Goal: Information Seeking & Learning: Understand process/instructions

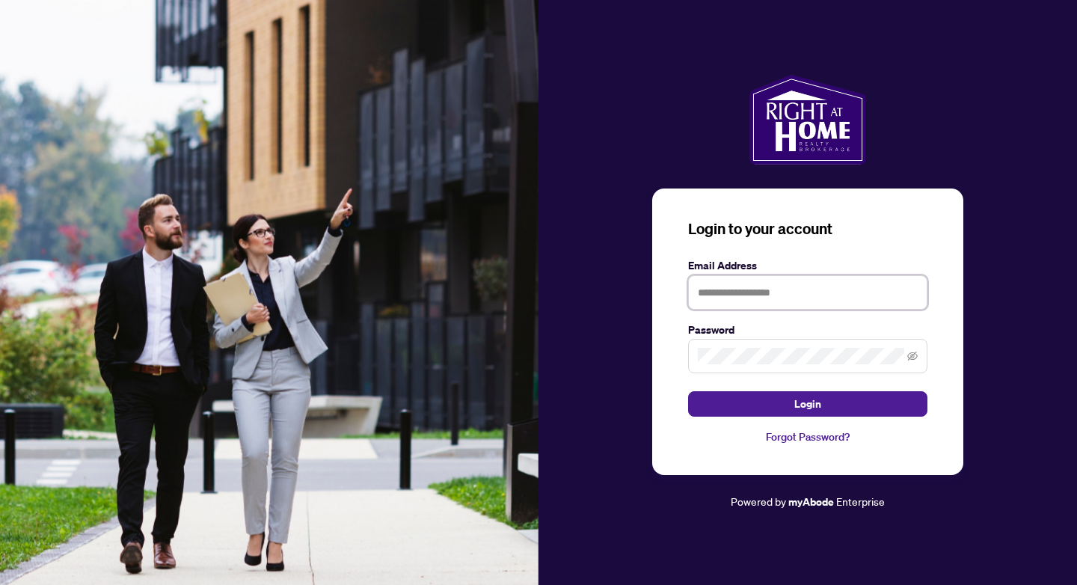
type input "**********"
click at [807, 404] on button "Login" at bounding box center [807, 403] width 239 height 25
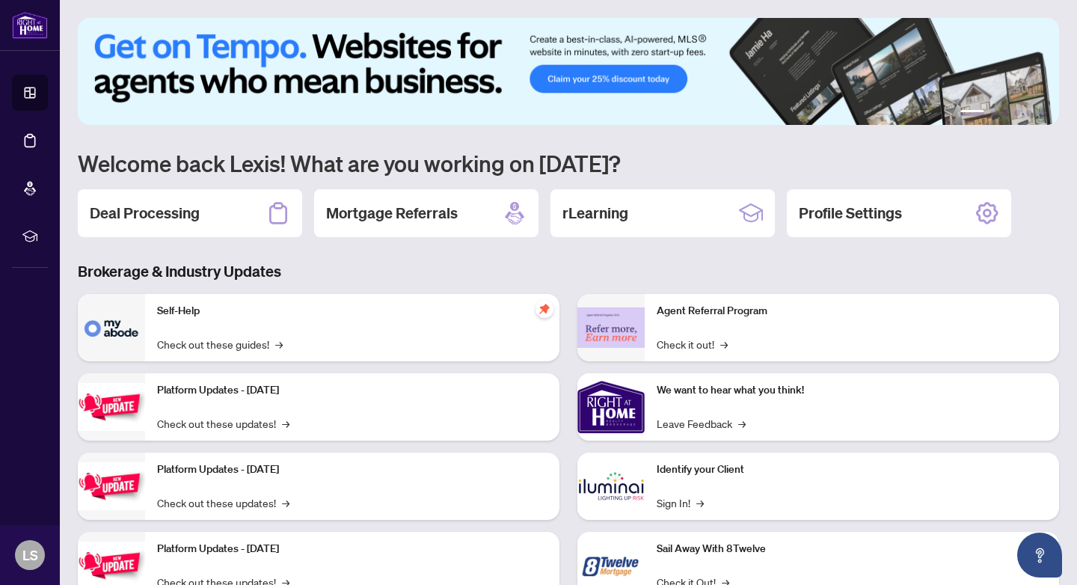
click at [188, 330] on div "Self-Help Check out these guides! →" at bounding box center [352, 327] width 414 height 67
click at [184, 210] on h2 "Deal Processing" at bounding box center [145, 213] width 110 height 21
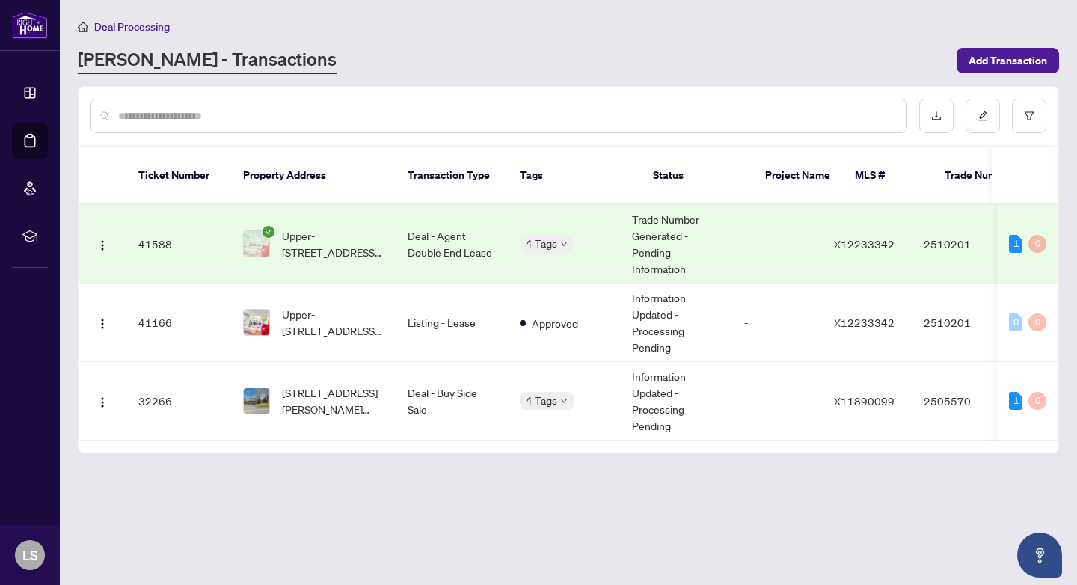
click at [268, 226] on icon "check-circle" at bounding box center [268, 232] width 12 height 12
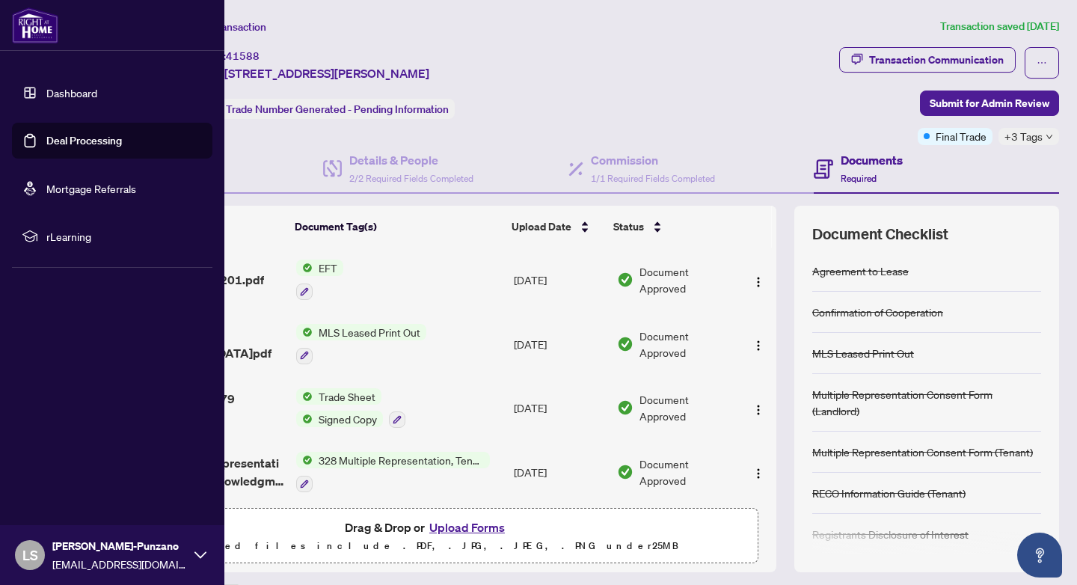
click at [44, 30] on img at bounding box center [35, 25] width 46 height 36
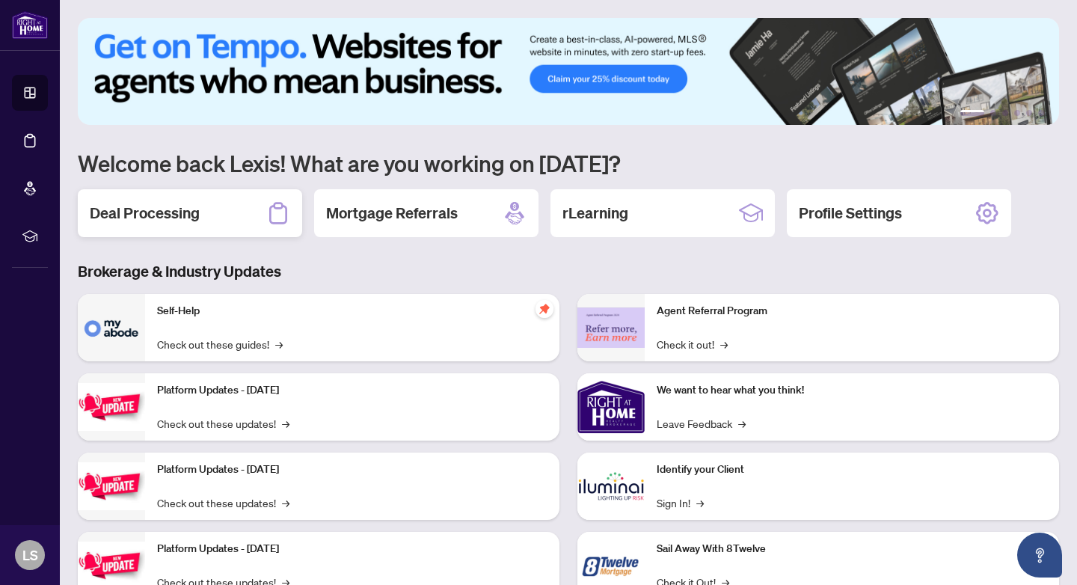
click at [180, 210] on h2 "Deal Processing" at bounding box center [145, 213] width 110 height 21
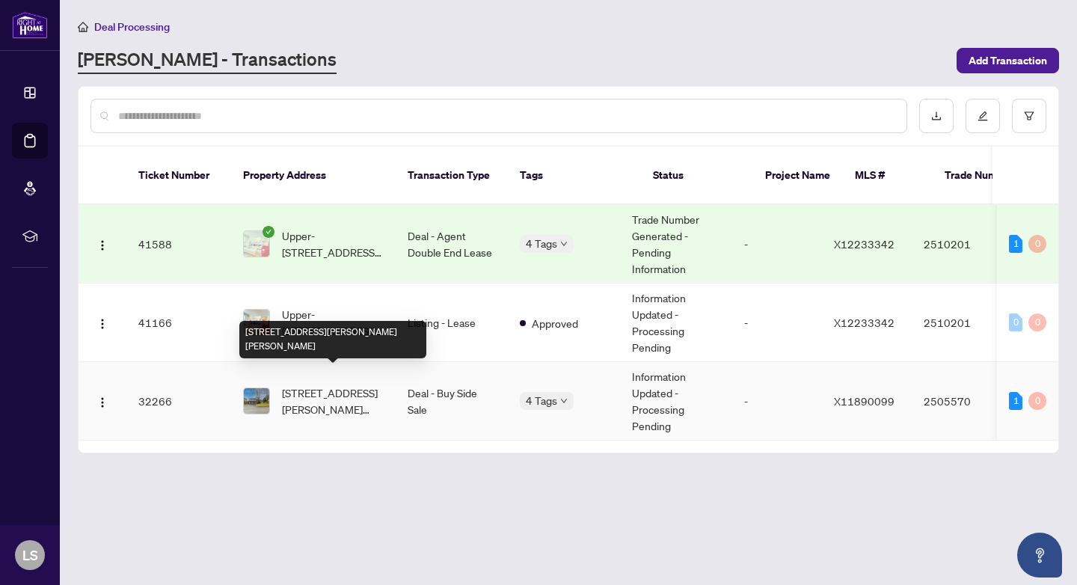
click at [350, 384] on span "[STREET_ADDRESS][PERSON_NAME][PERSON_NAME]" at bounding box center [333, 400] width 102 height 33
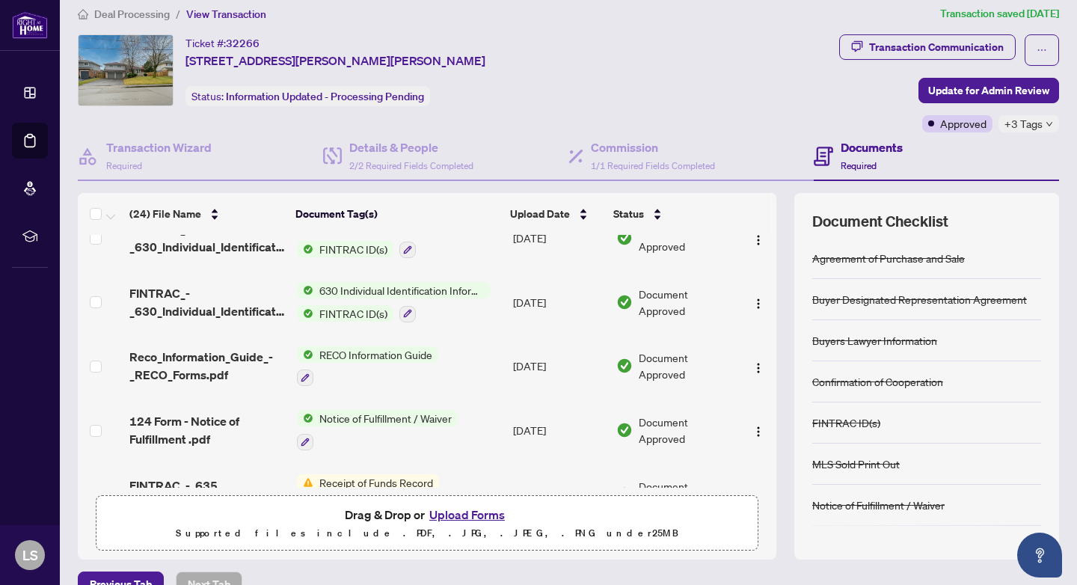
scroll to position [1070, 0]
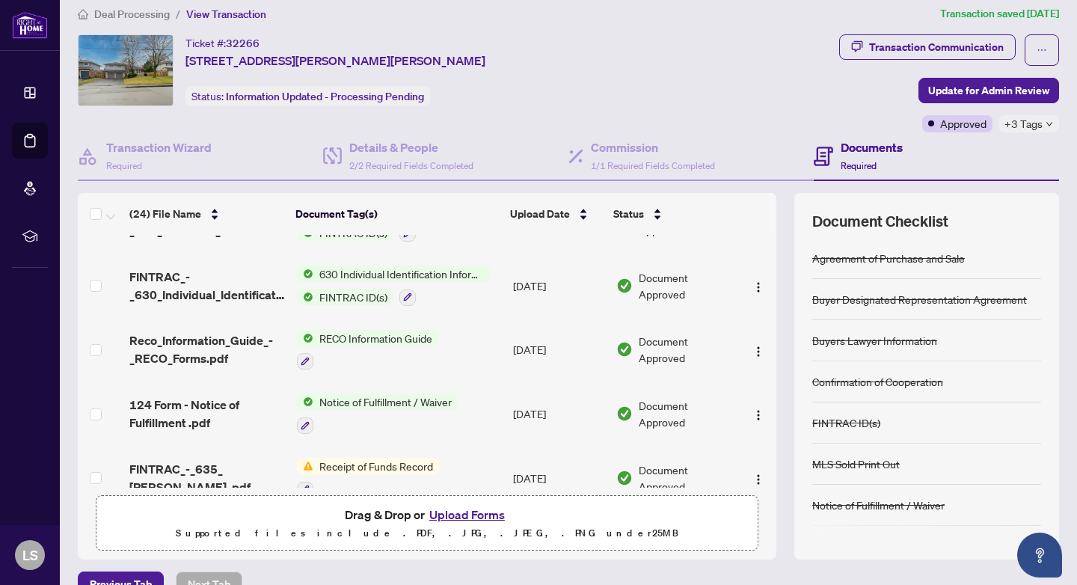
click at [360, 341] on span "RECO Information Guide" at bounding box center [375, 338] width 125 height 16
click at [757, 347] on span "button" at bounding box center [758, 349] width 12 height 16
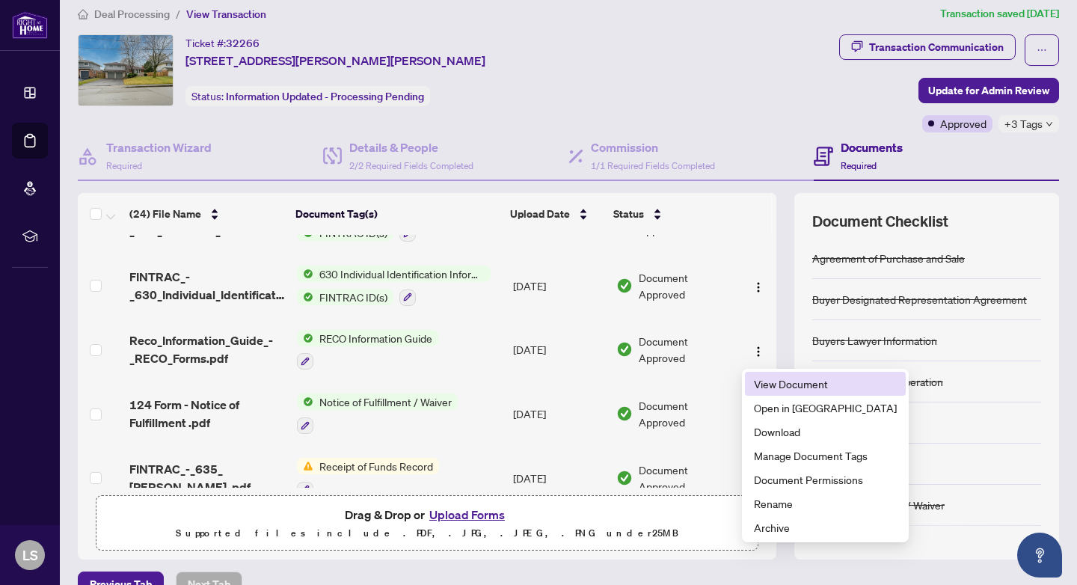
click at [774, 376] on span "View Document" at bounding box center [825, 383] width 143 height 16
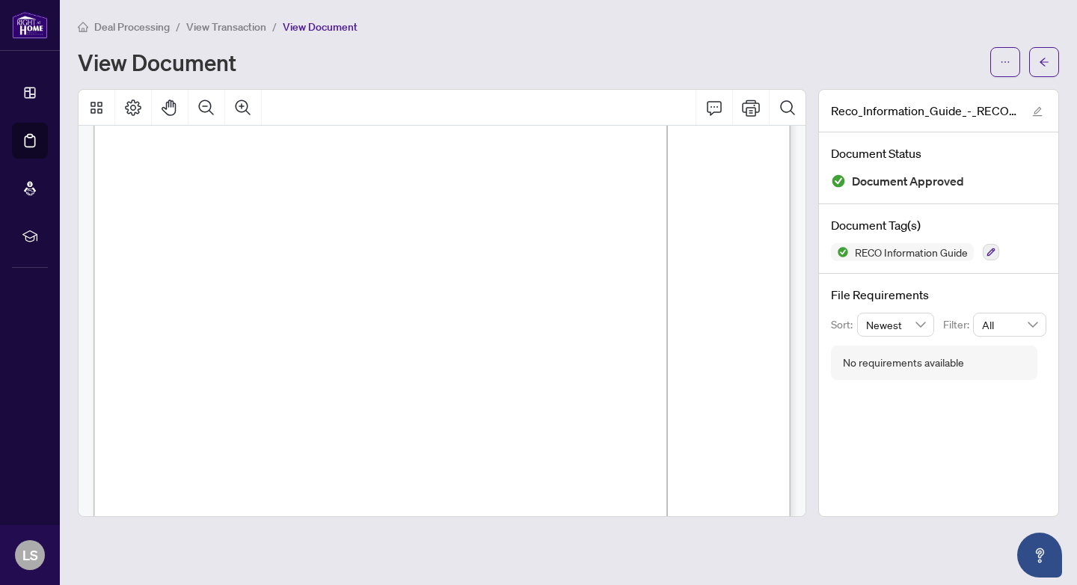
scroll to position [11203, 0]
click at [321, 265] on span "RIGHT AT HOME REALTY BROKERAGE" at bounding box center [243, 264] width 185 height 11
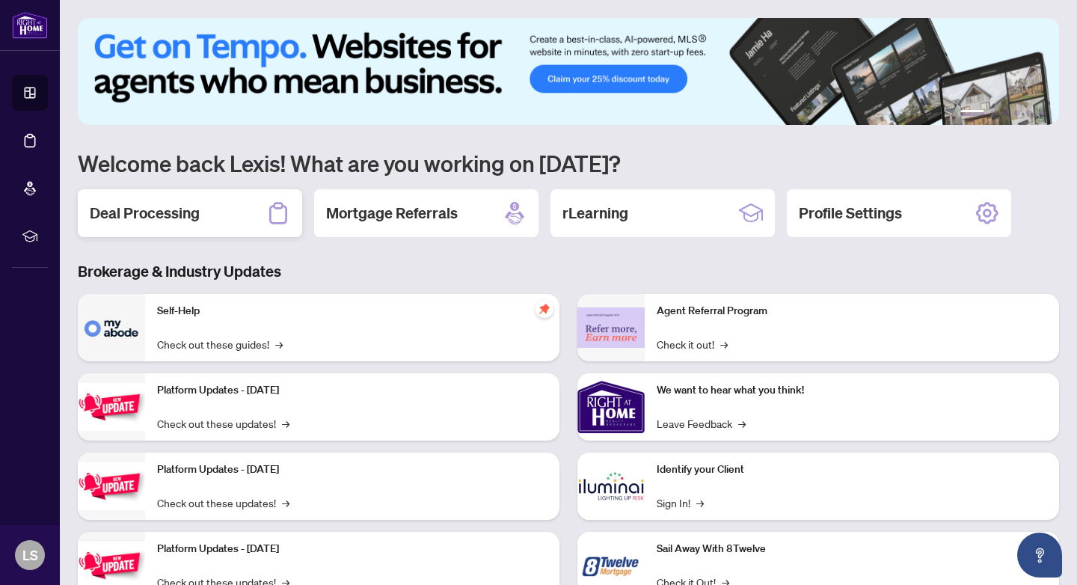
click at [132, 211] on h2 "Deal Processing" at bounding box center [145, 213] width 110 height 21
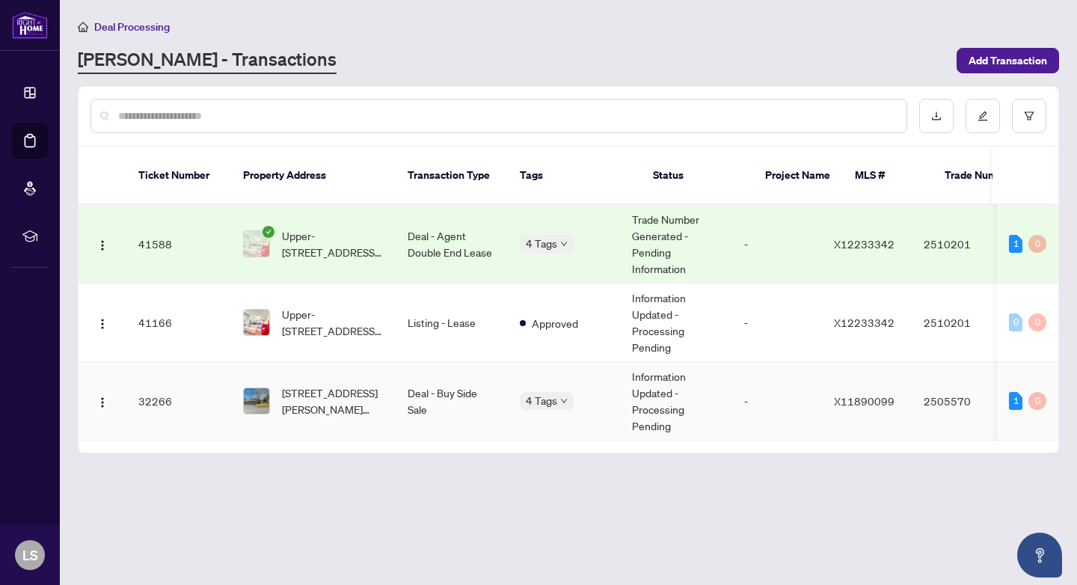
click at [404, 387] on td "Deal - Buy Side Sale" at bounding box center [452, 401] width 112 height 79
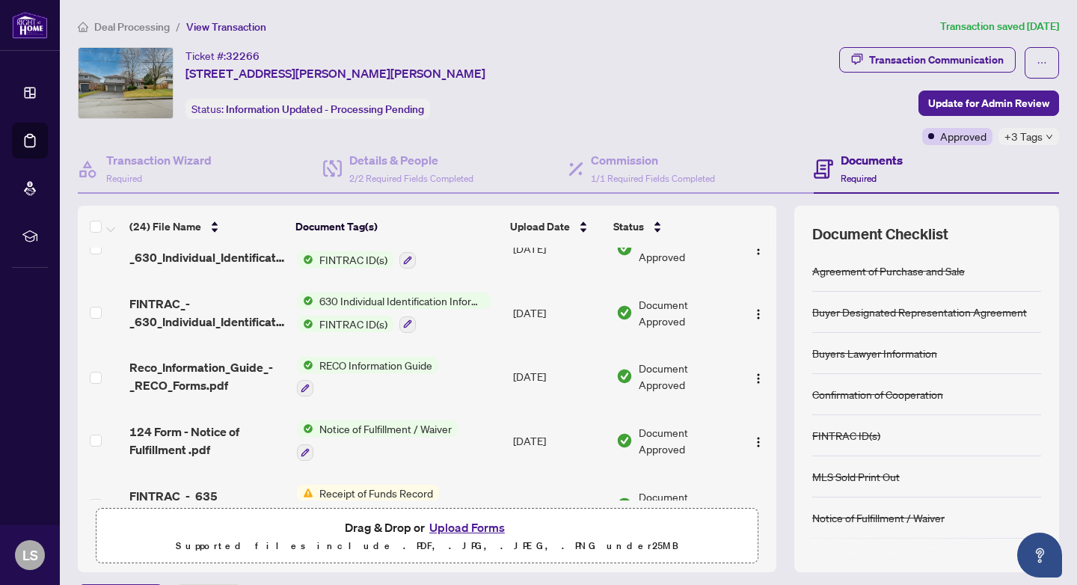
scroll to position [1065, 0]
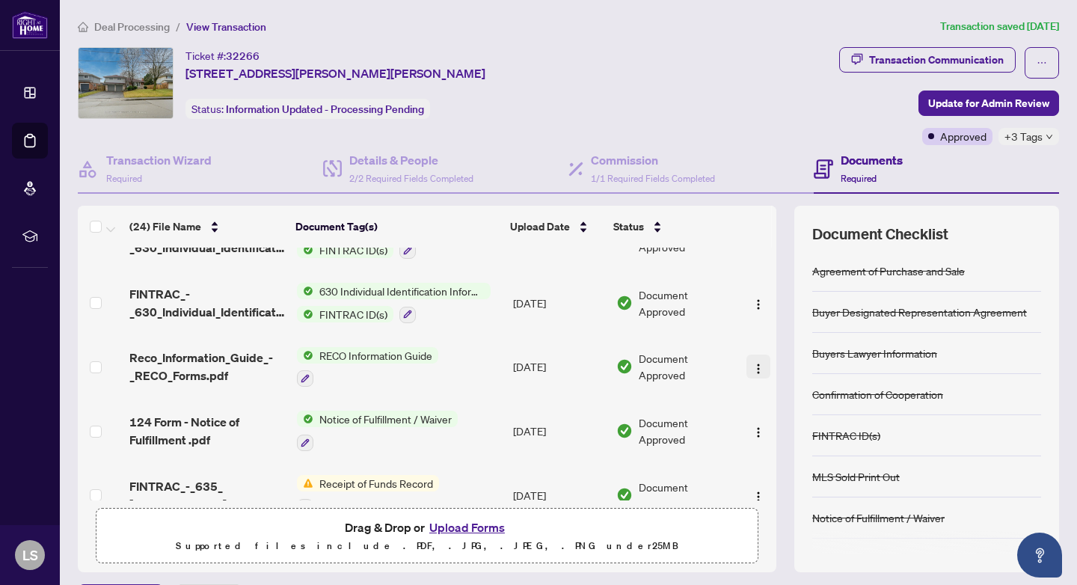
click at [754, 369] on img "button" at bounding box center [758, 369] width 12 height 12
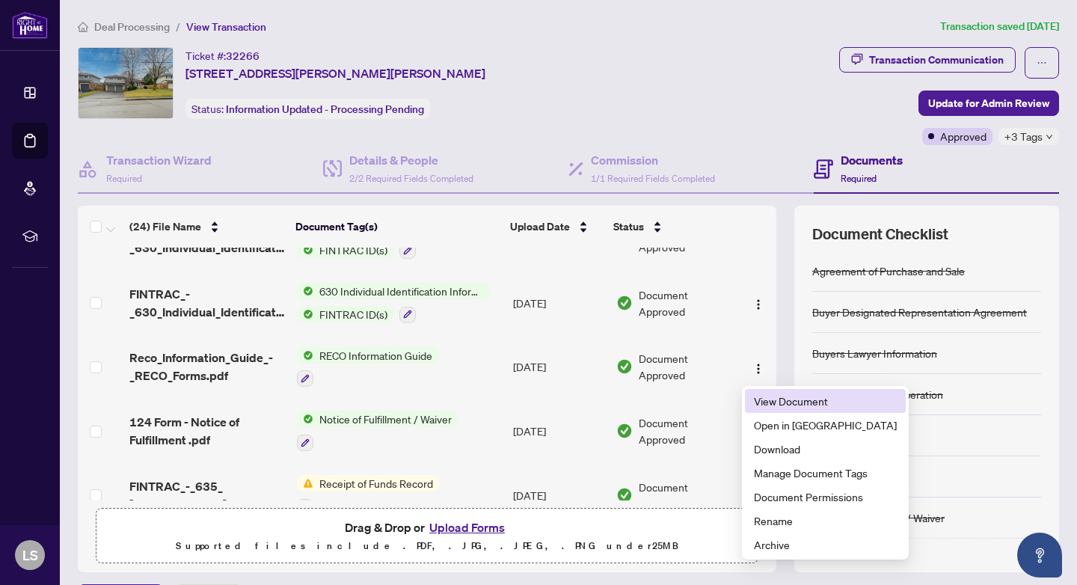
click at [763, 403] on span "View Document" at bounding box center [825, 401] width 143 height 16
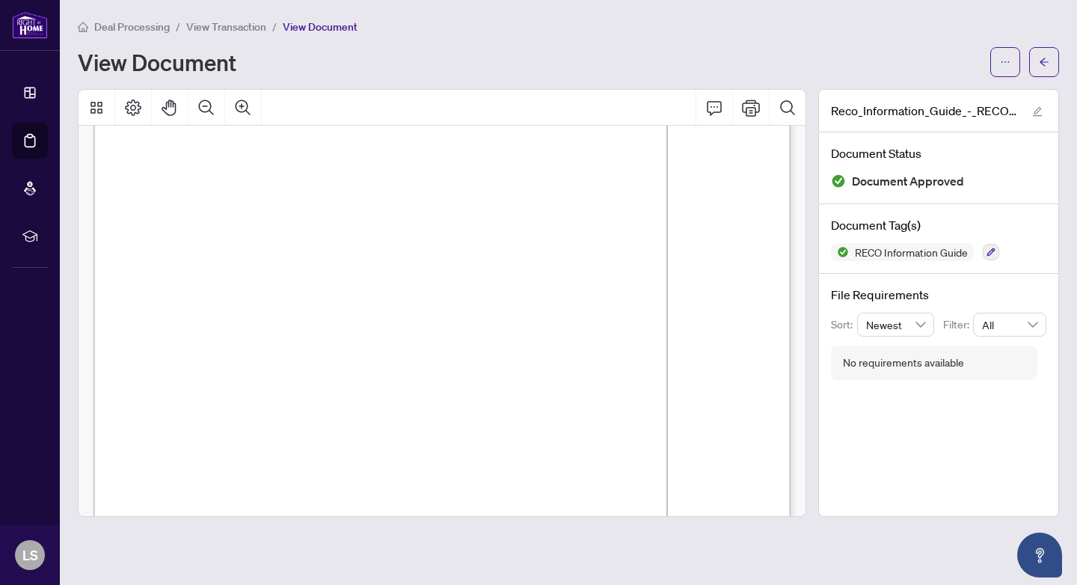
scroll to position [11196, 0]
click at [1047, 59] on icon "arrow-left" at bounding box center [1043, 62] width 10 height 10
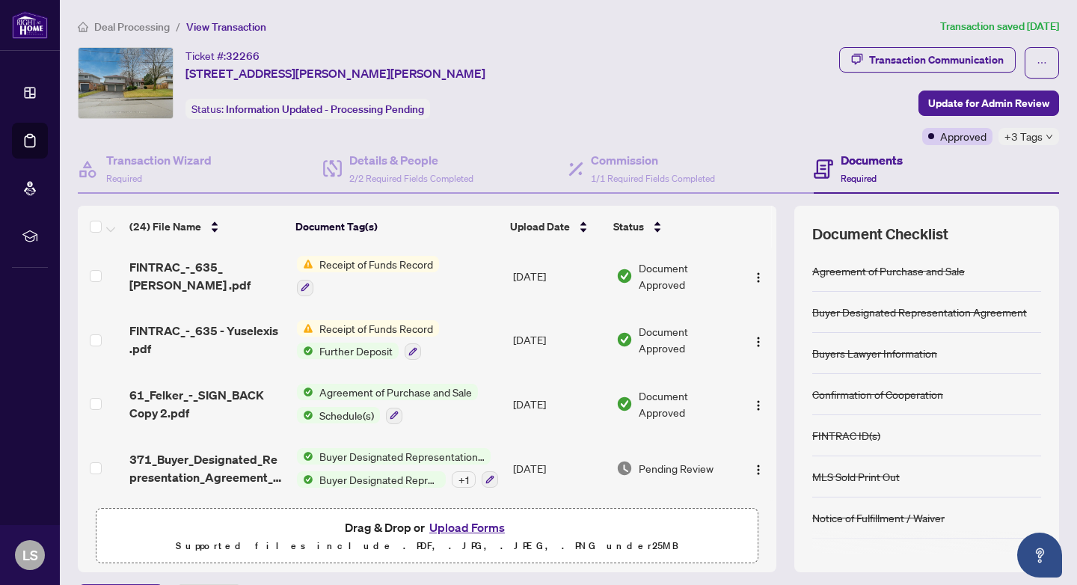
scroll to position [1296, 0]
click at [754, 464] on img "button" at bounding box center [758, 470] width 12 height 12
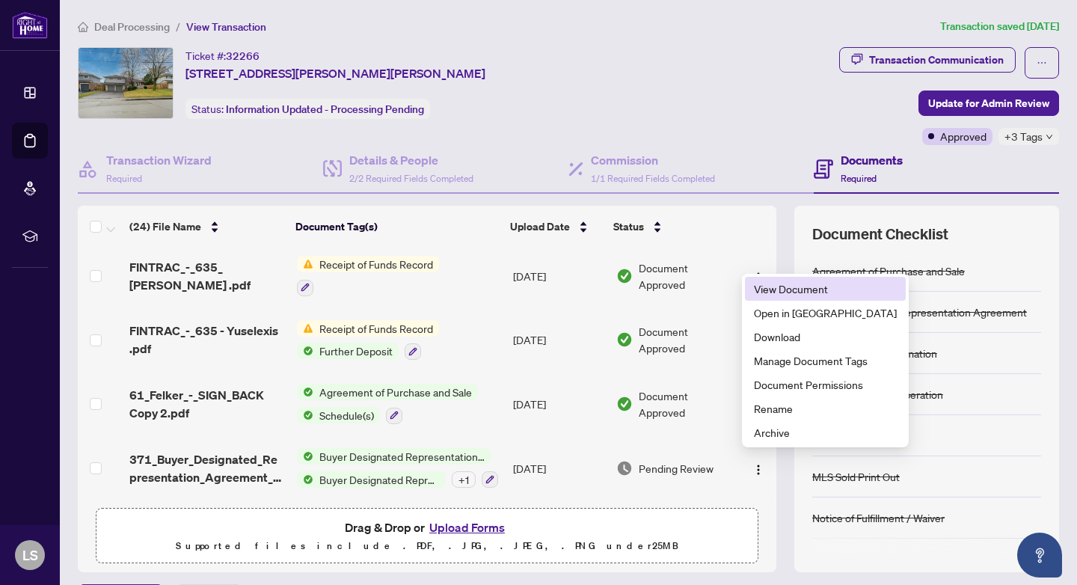
click at [788, 288] on span "View Document" at bounding box center [825, 288] width 143 height 16
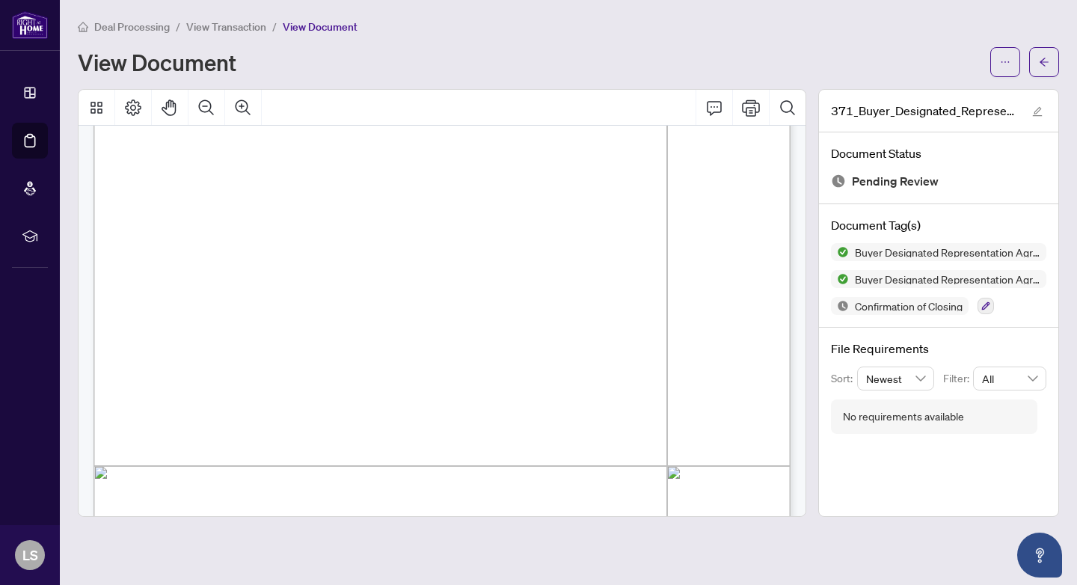
scroll to position [247, 0]
click at [1044, 62] on icon "arrow-left" at bounding box center [1043, 62] width 9 height 8
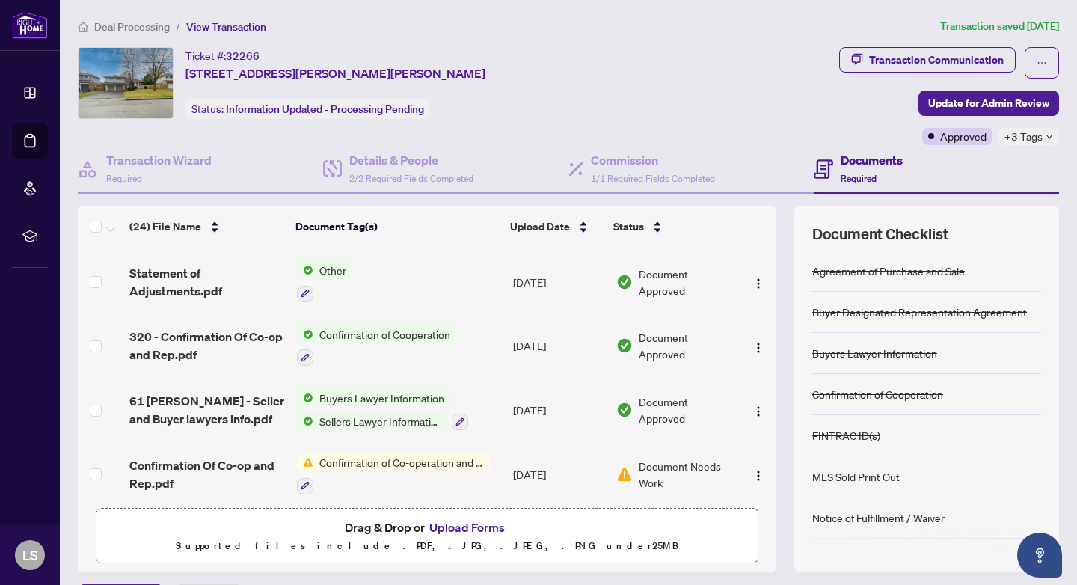
scroll to position [63, 0]
click at [752, 280] on img "button" at bounding box center [758, 283] width 12 height 12
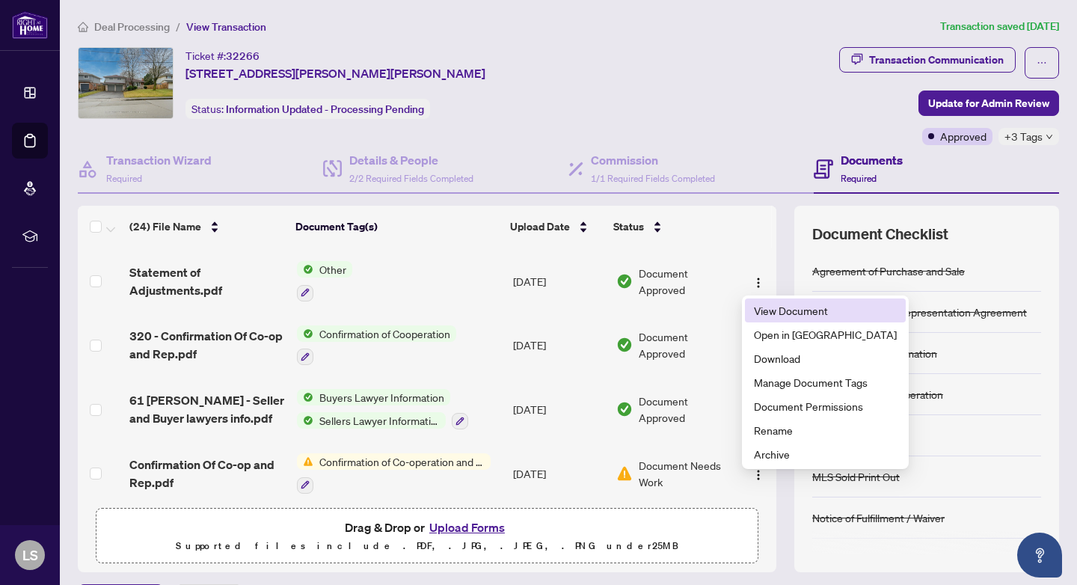
click at [766, 310] on span "View Document" at bounding box center [825, 310] width 143 height 16
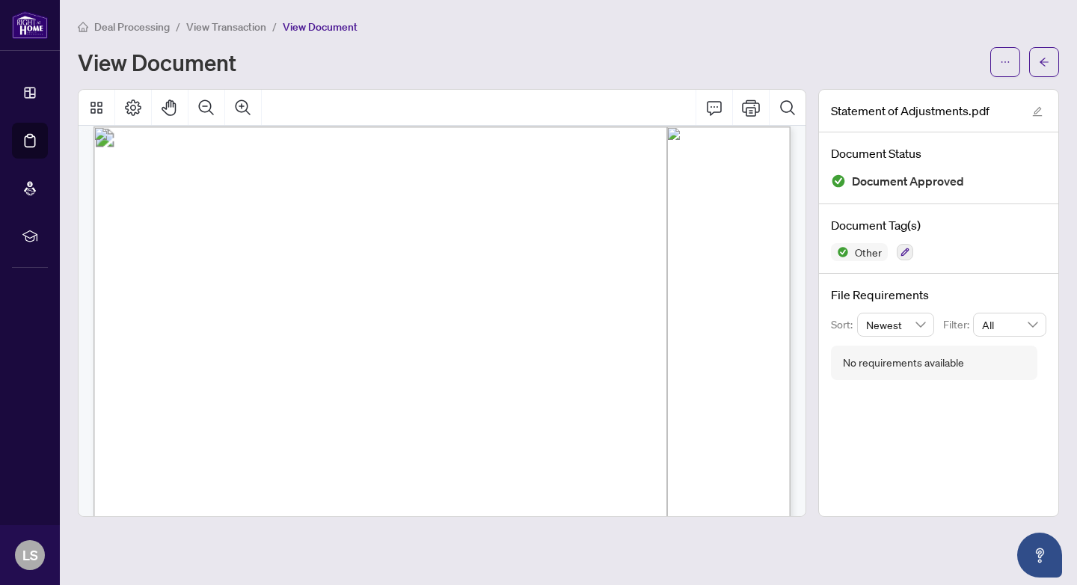
scroll to position [15, 0]
click at [1046, 68] on span "button" at bounding box center [1043, 62] width 10 height 24
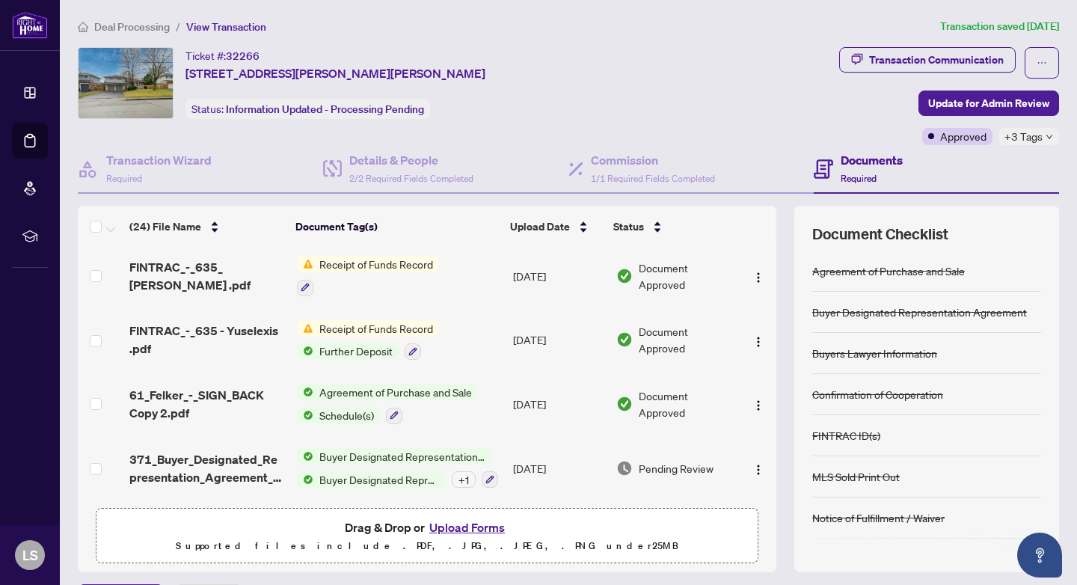
scroll to position [1296, 0]
click at [754, 464] on img "button" at bounding box center [758, 470] width 12 height 12
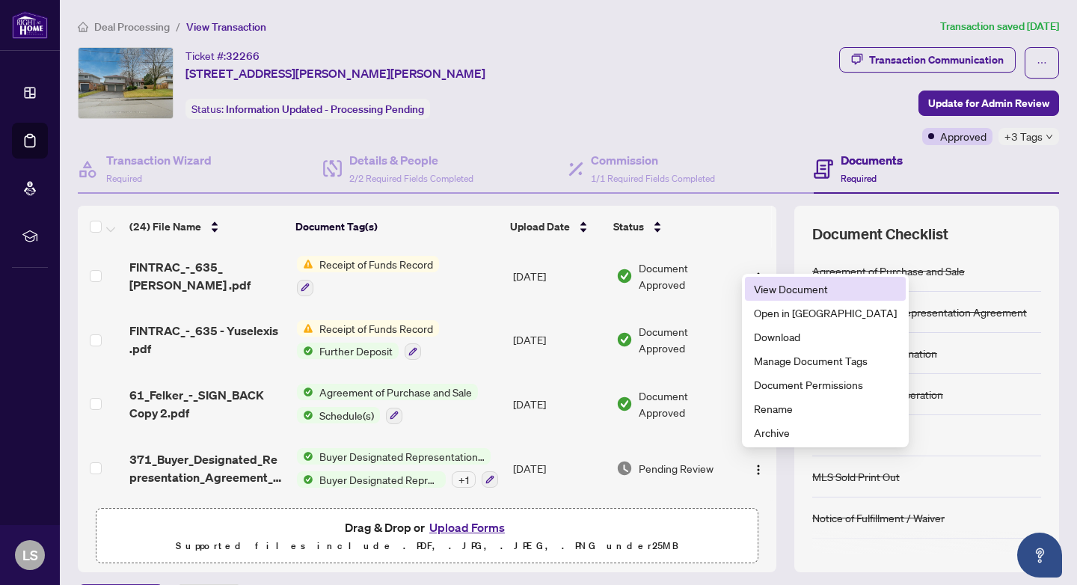
click at [790, 289] on span "View Document" at bounding box center [825, 288] width 143 height 16
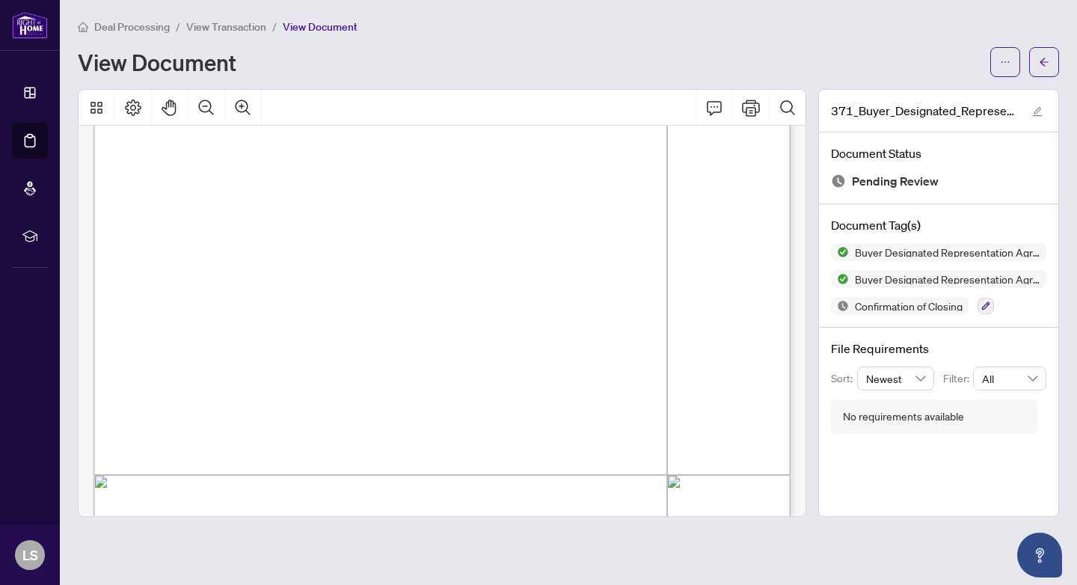
scroll to position [243, 0]
click at [333, 330] on span "SINGLE FAMILY RESIDENCE" at bounding box center [305, 332] width 151 height 11
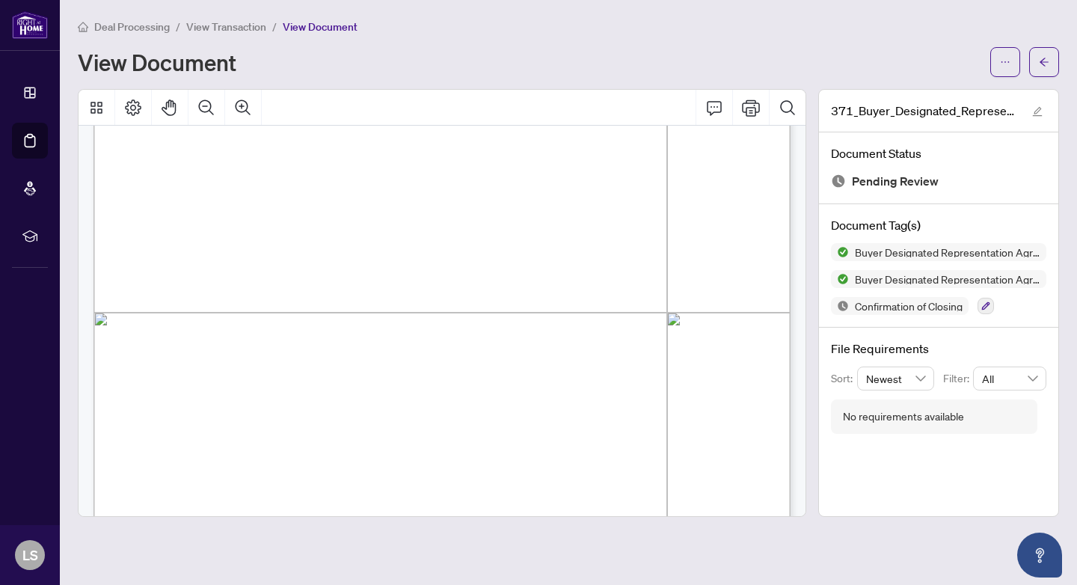
click at [268, 206] on span "[GEOGRAPHIC_DATA]" at bounding box center [287, 210] width 104 height 11
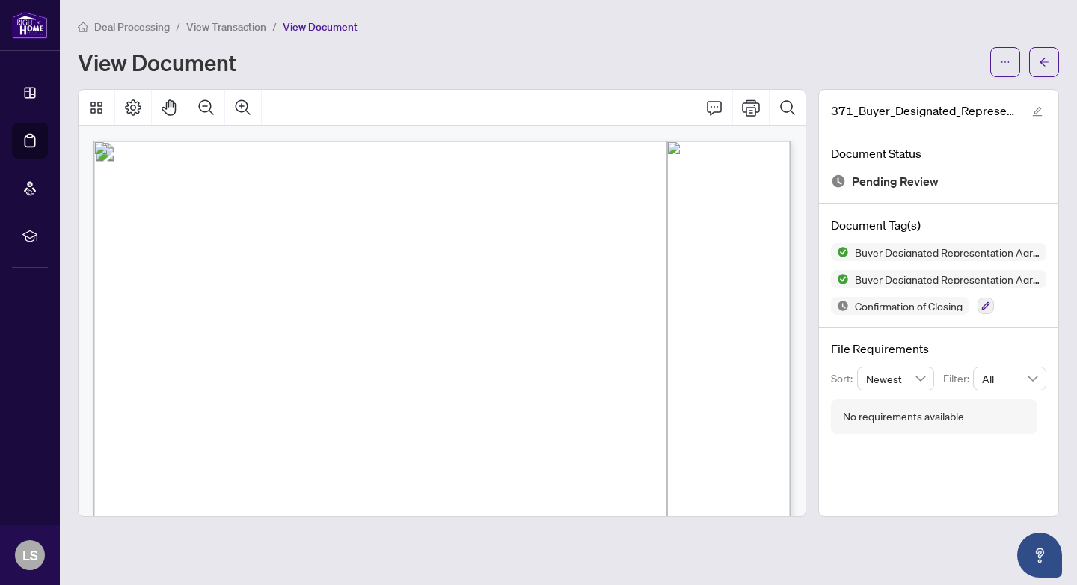
scroll to position [0, 0]
click at [894, 315] on div "Document Tag(s) Buyer Designated Representation Agreement Buyer Designated Repr…" at bounding box center [938, 265] width 239 height 123
click at [986, 305] on icon "button" at bounding box center [986, 306] width 8 height 8
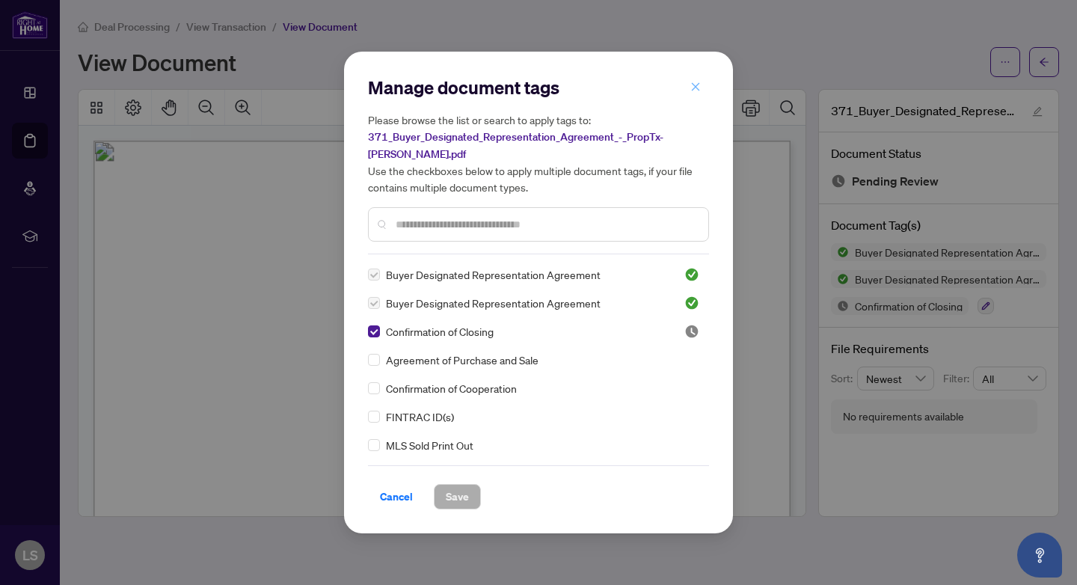
click at [696, 92] on icon "close" at bounding box center [695, 86] width 10 height 10
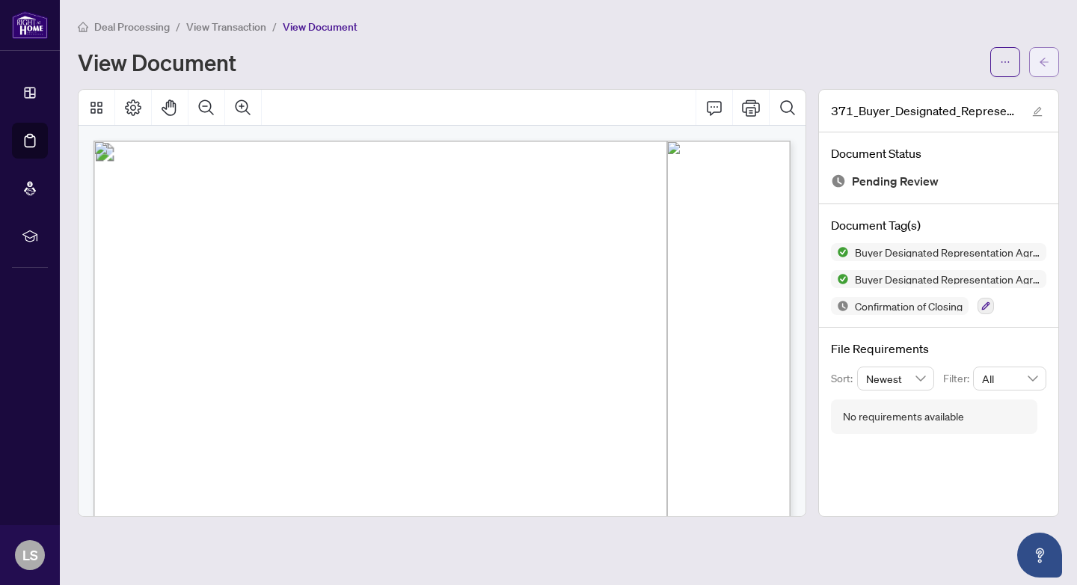
click at [1043, 60] on icon "arrow-left" at bounding box center [1043, 62] width 10 height 10
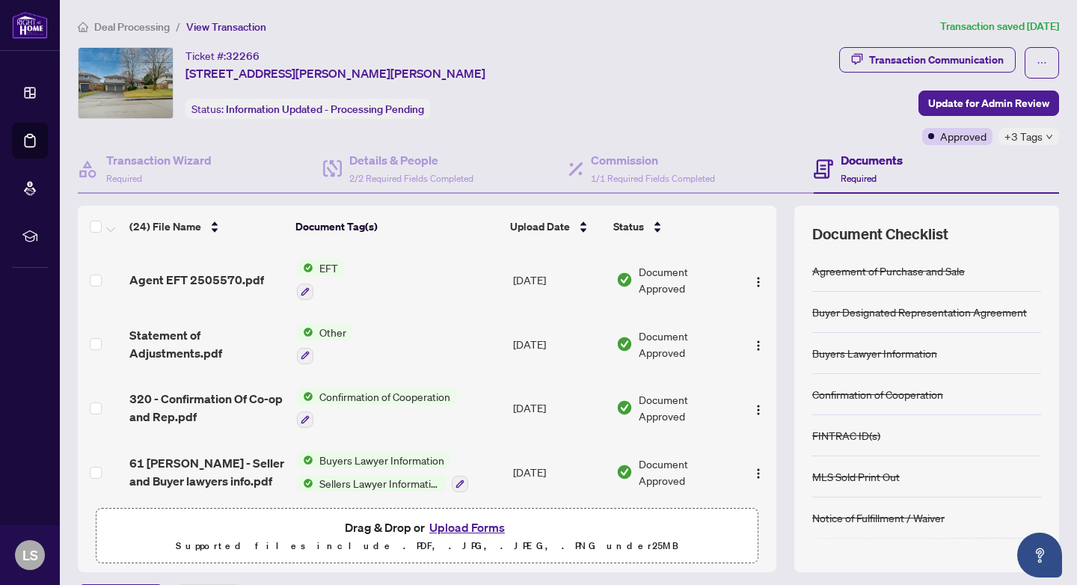
click at [358, 333] on td "Other" at bounding box center [399, 344] width 217 height 64
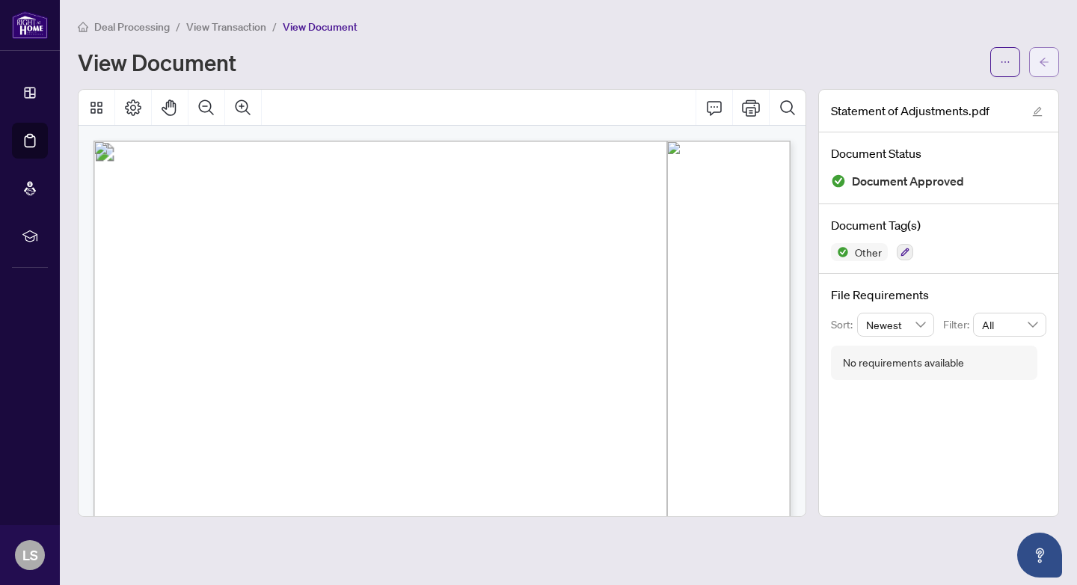
click at [1049, 55] on button "button" at bounding box center [1044, 62] width 30 height 30
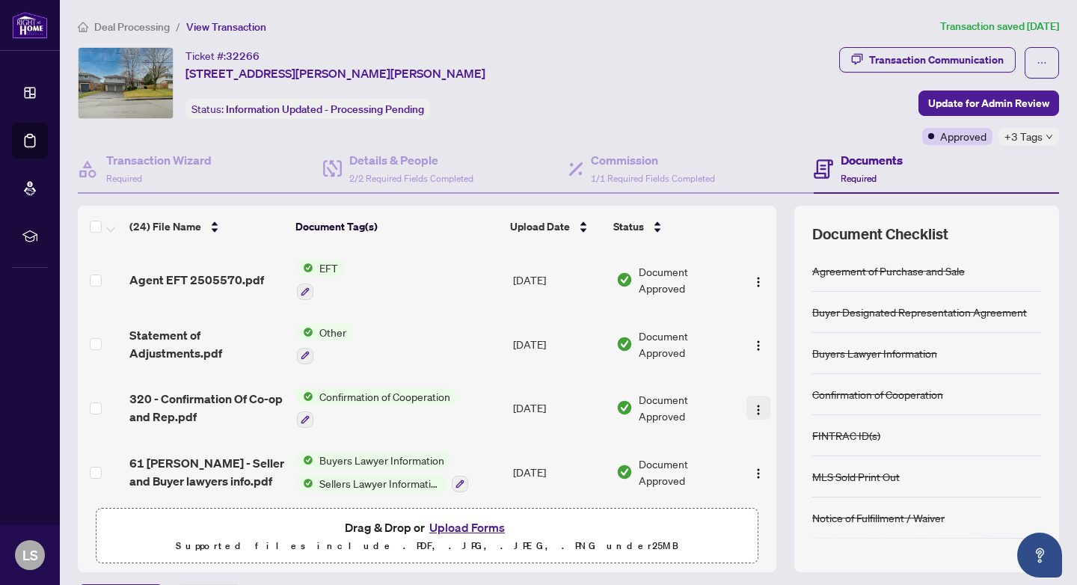
click at [757, 406] on img "button" at bounding box center [758, 410] width 12 height 12
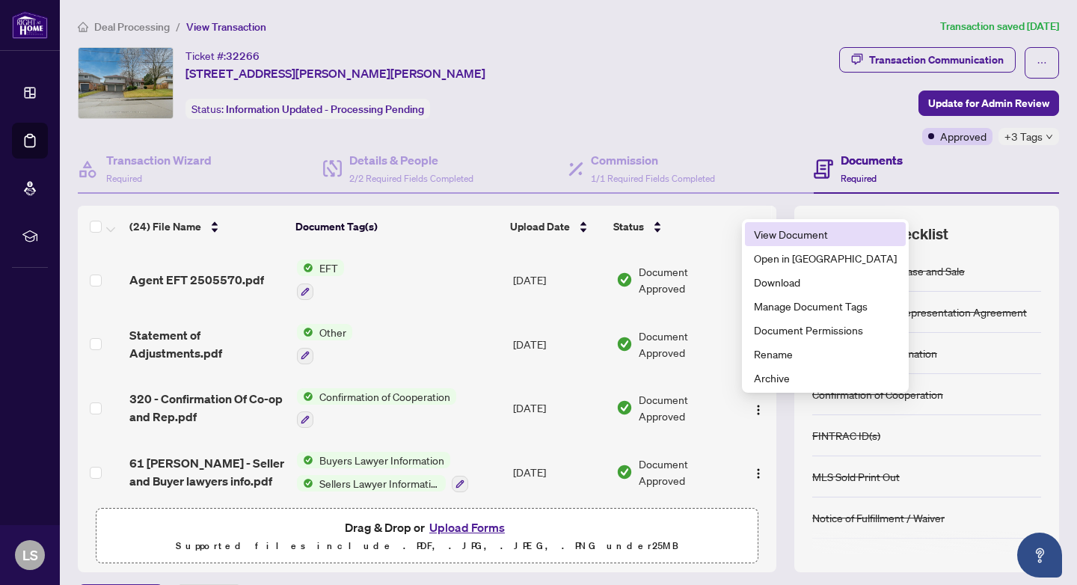
click at [804, 236] on span "View Document" at bounding box center [825, 234] width 143 height 16
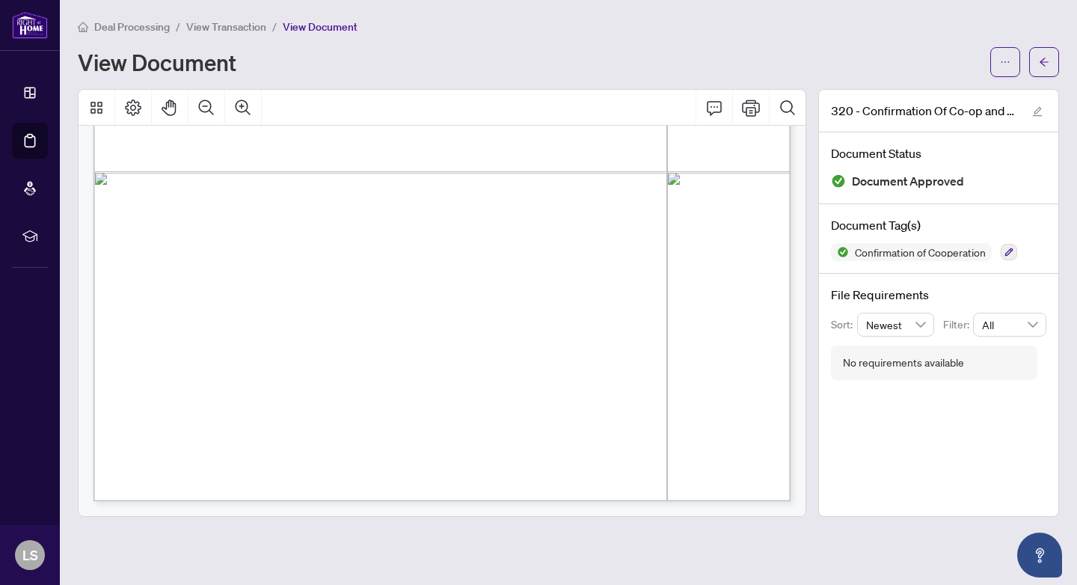
scroll to position [1466, 0]
click at [1053, 64] on button "button" at bounding box center [1044, 62] width 30 height 30
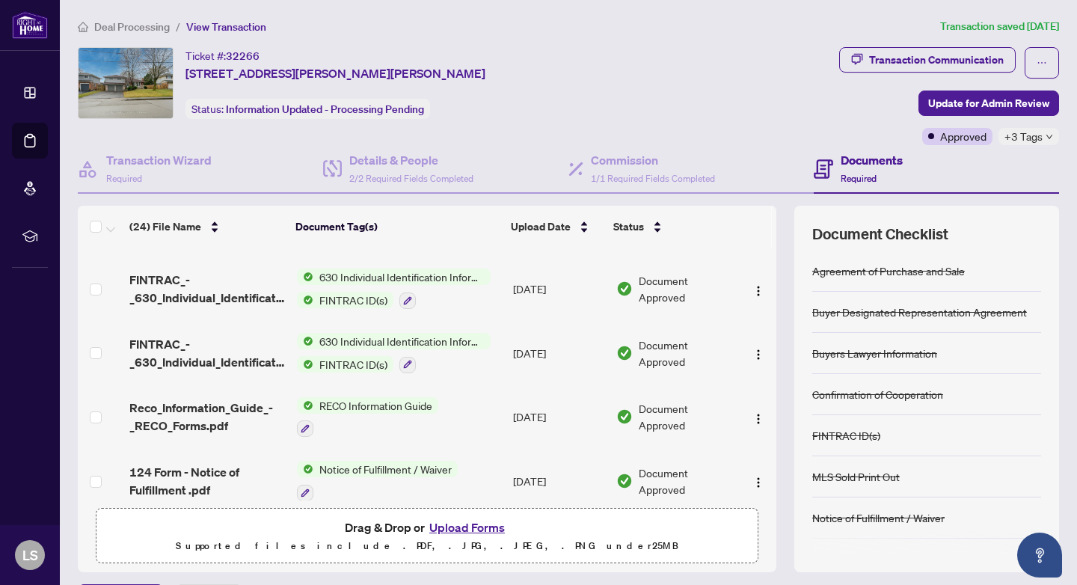
scroll to position [1021, 0]
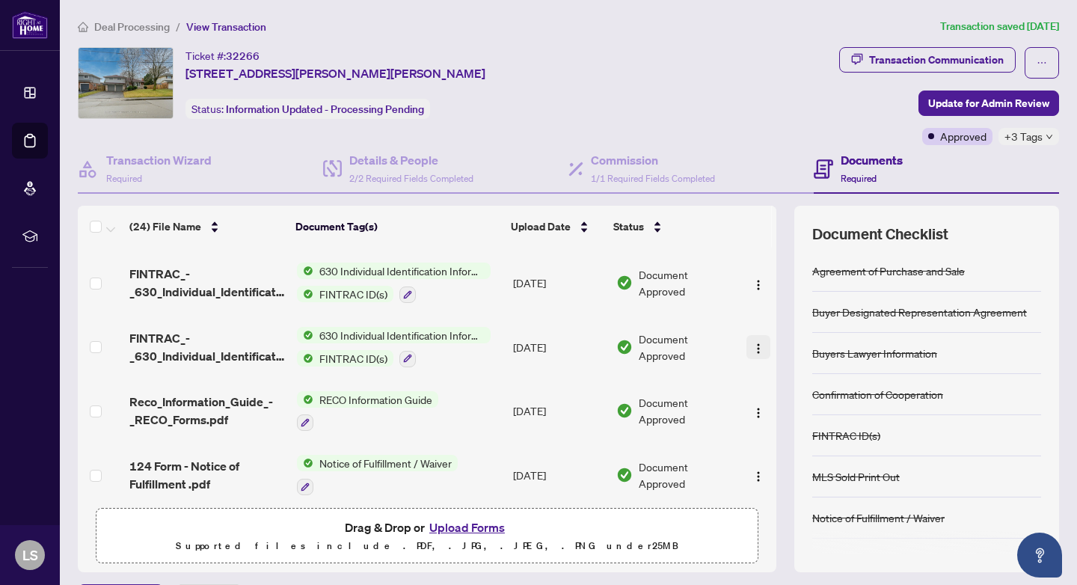
click at [754, 350] on img "button" at bounding box center [758, 348] width 12 height 12
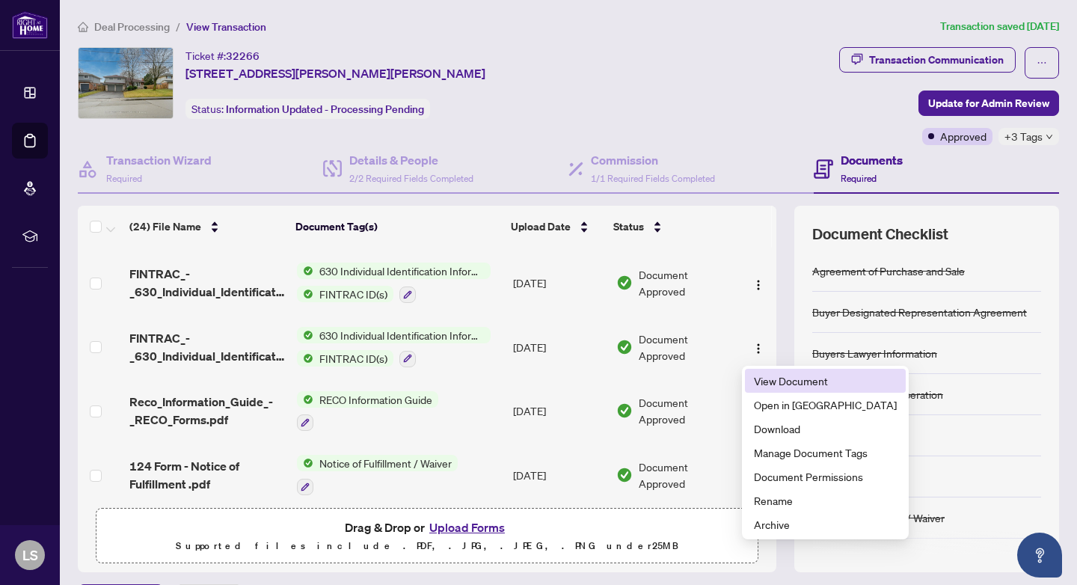
click at [776, 375] on span "View Document" at bounding box center [825, 380] width 143 height 16
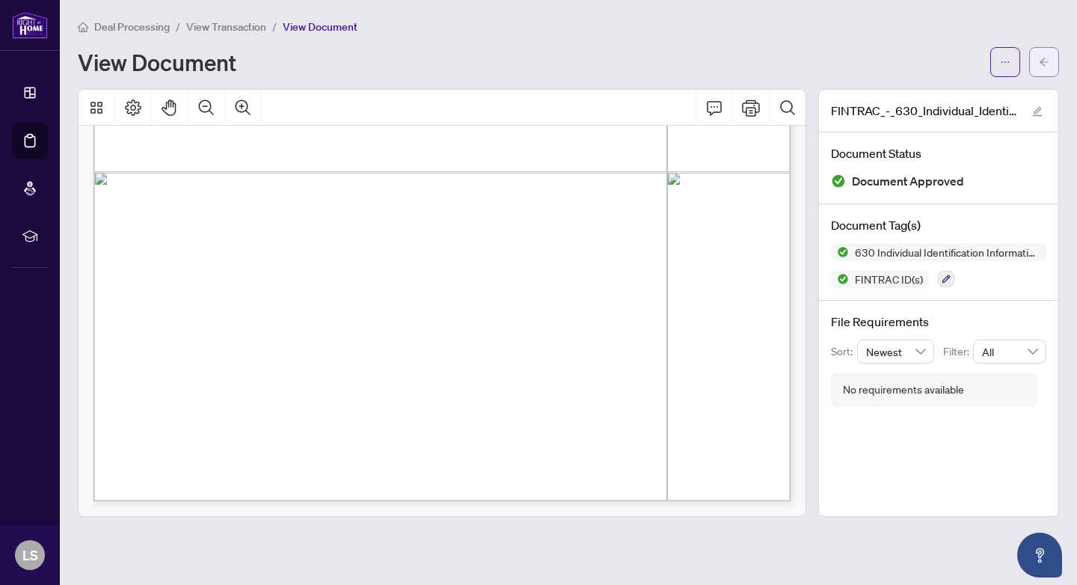
click at [1041, 65] on icon "arrow-left" at bounding box center [1043, 62] width 10 height 10
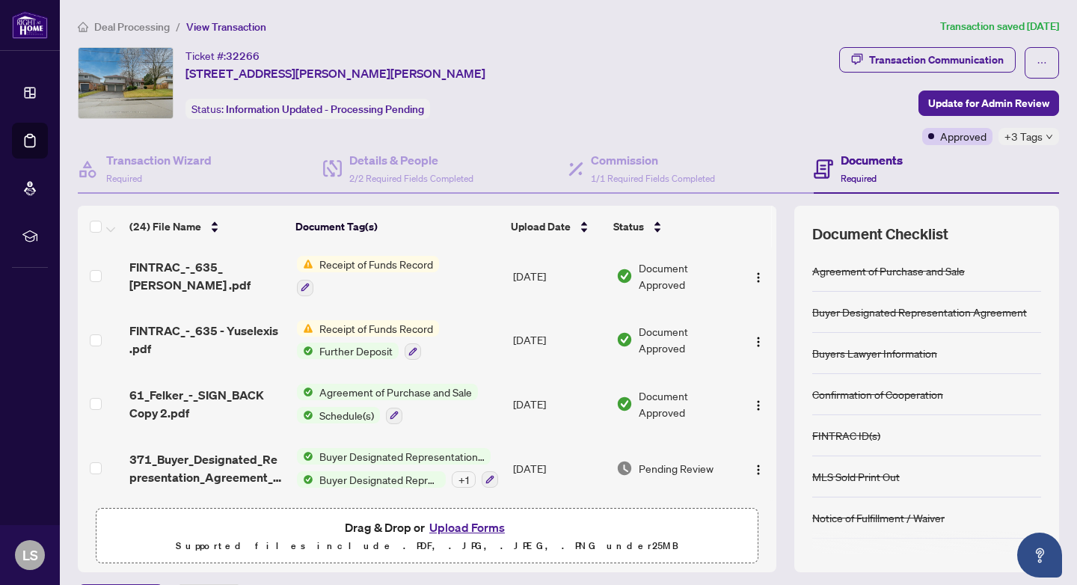
scroll to position [1296, 0]
click at [752, 399] on img "button" at bounding box center [758, 405] width 12 height 12
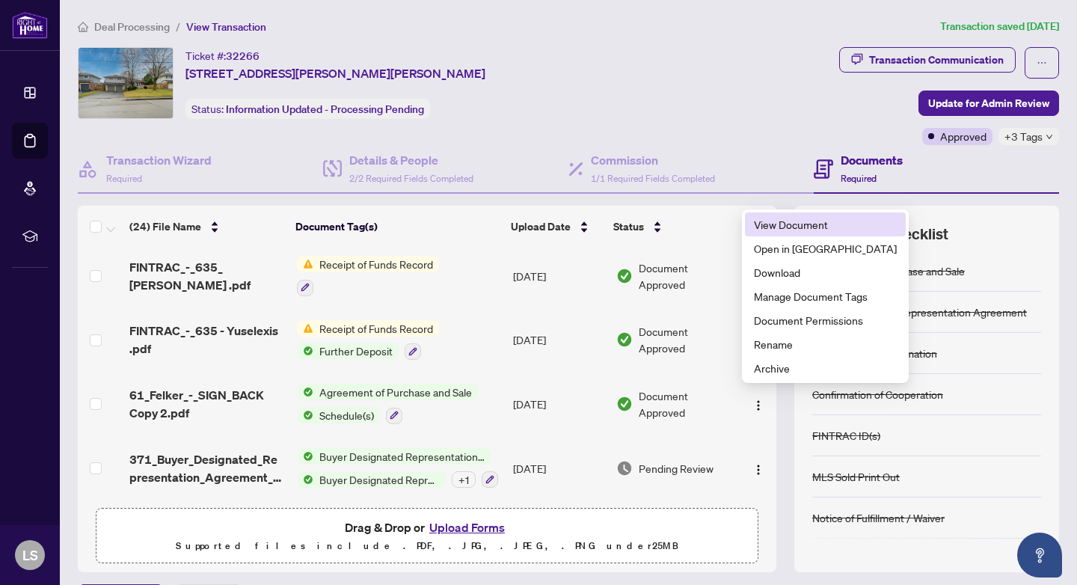
click at [766, 228] on span "View Document" at bounding box center [825, 224] width 143 height 16
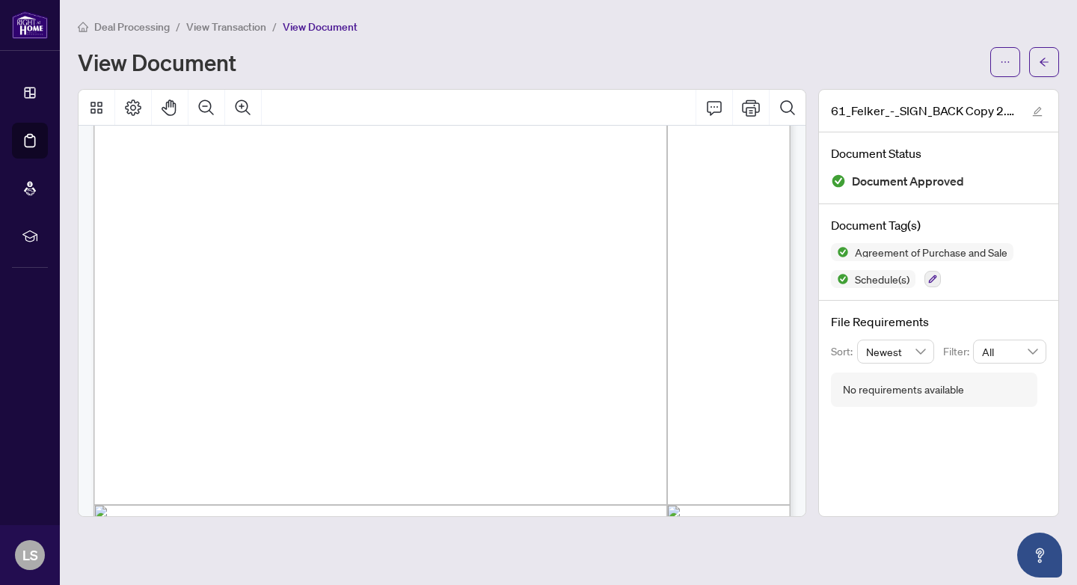
scroll to position [3912, 0]
drag, startPoint x: 454, startPoint y: 388, endPoint x: 394, endPoint y: 391, distance: 59.9
click at [394, 391] on span "RIGHT AT HOME REALTY, BROKERAGE" at bounding box center [352, 394] width 191 height 10
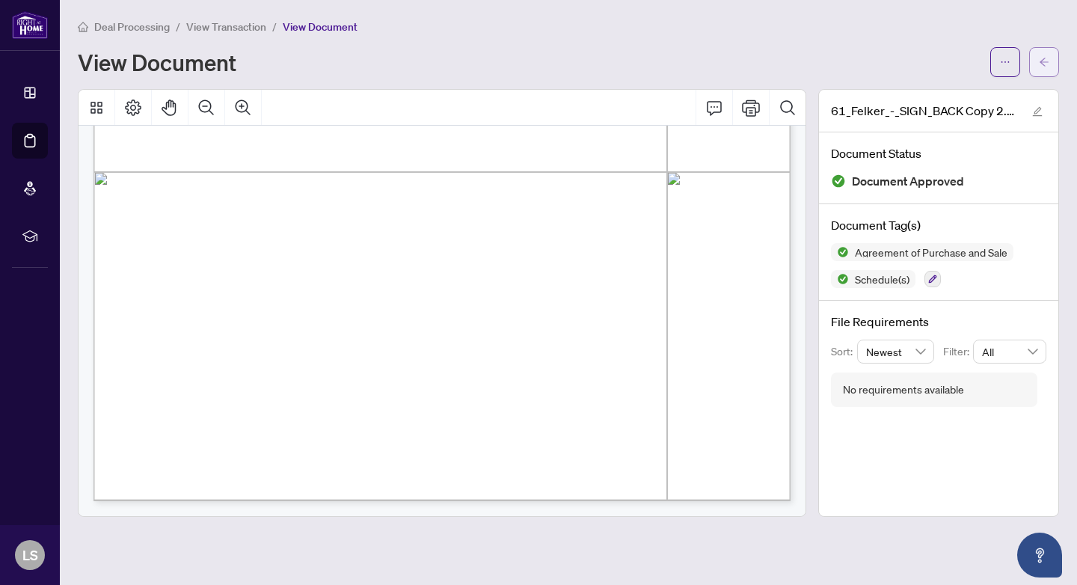
click at [1044, 59] on icon "arrow-left" at bounding box center [1043, 62] width 9 height 8
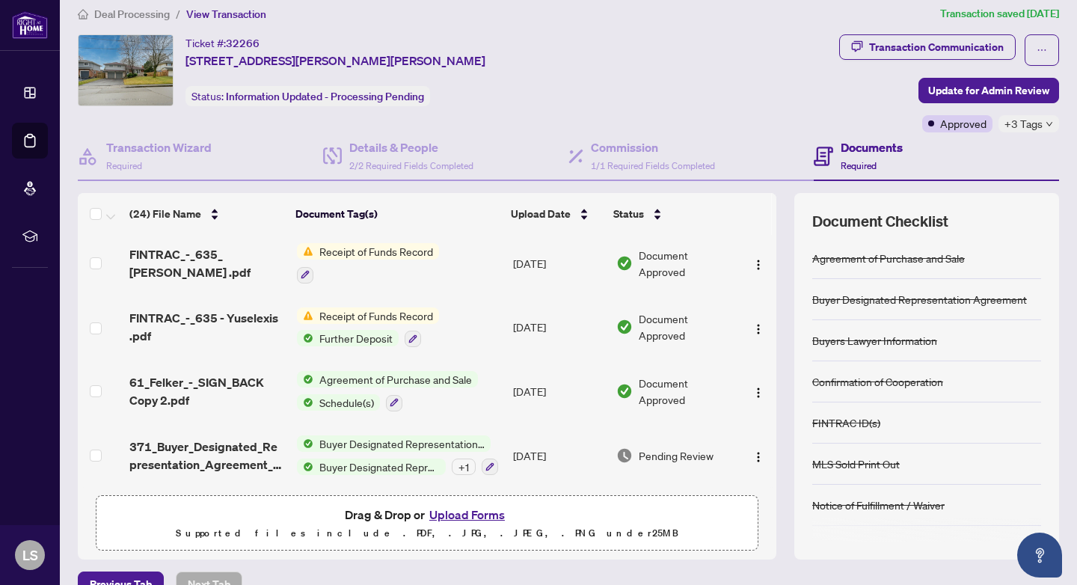
scroll to position [36, 0]
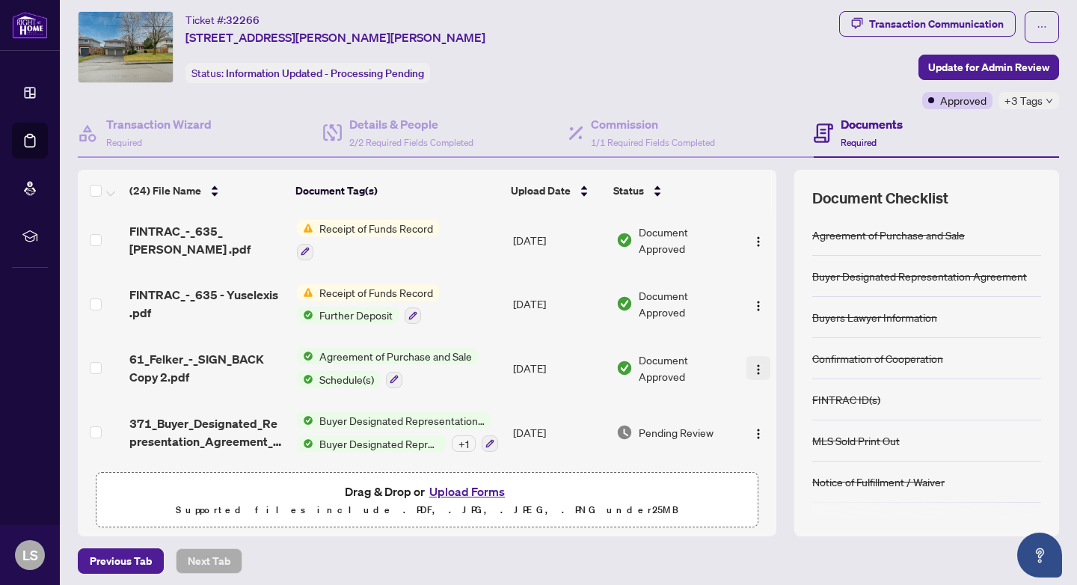
click at [754, 363] on img "button" at bounding box center [758, 369] width 12 height 12
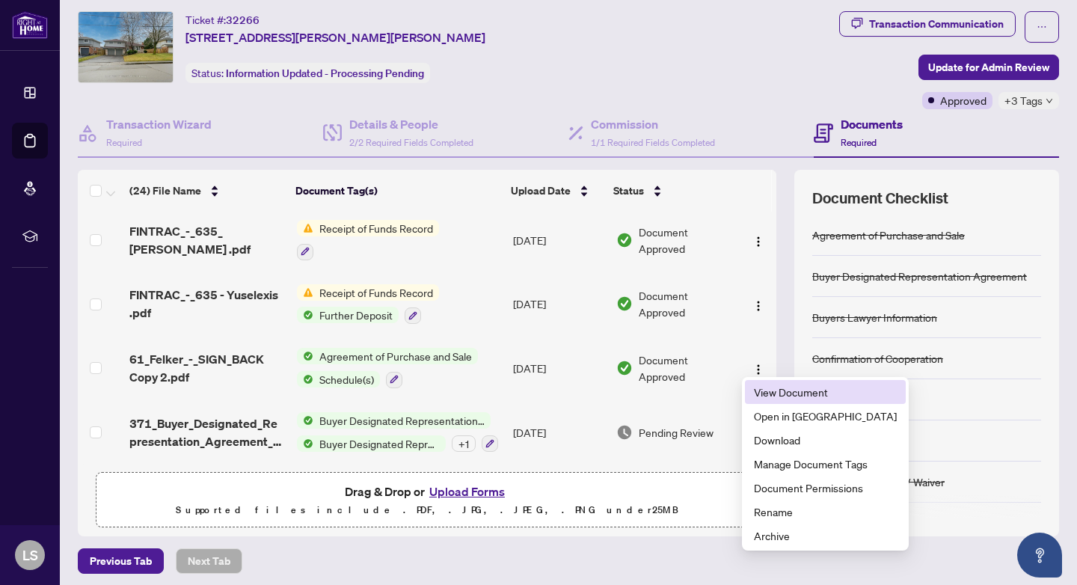
click at [776, 389] on span "View Document" at bounding box center [825, 392] width 143 height 16
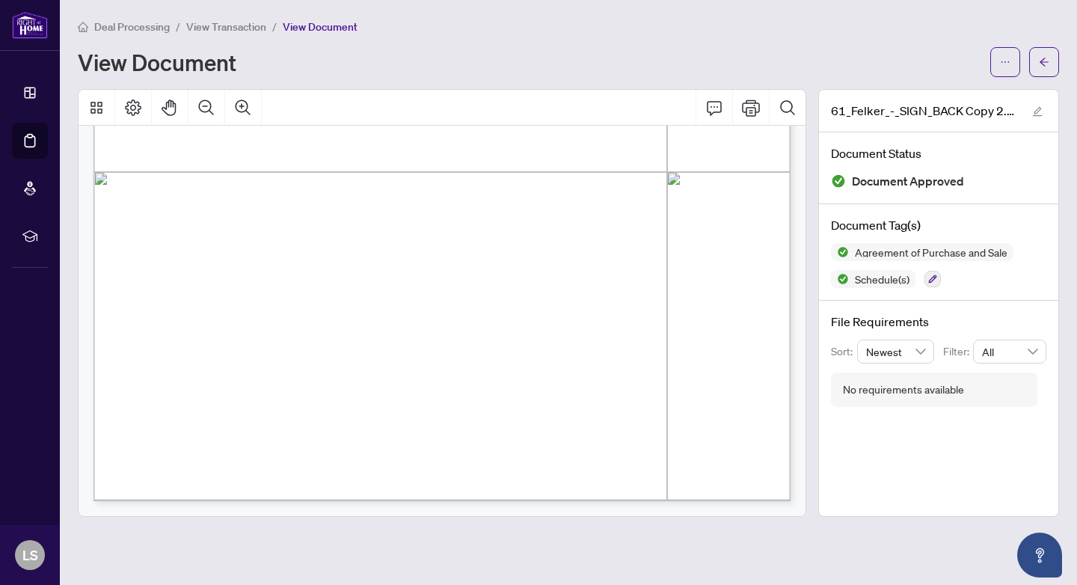
scroll to position [6089, 0]
click at [1044, 68] on span "button" at bounding box center [1043, 62] width 10 height 24
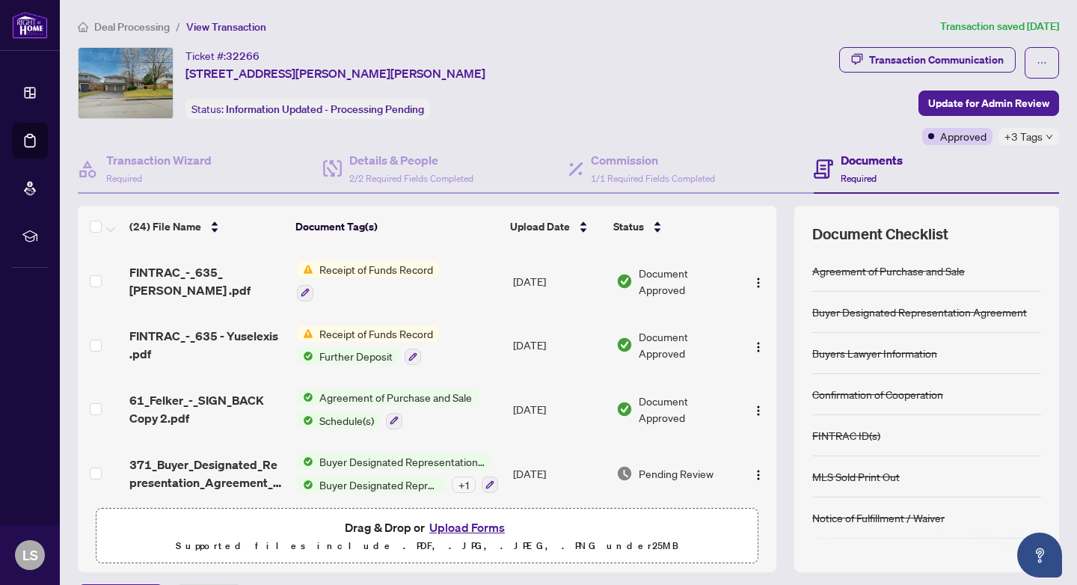
scroll to position [1284, 0]
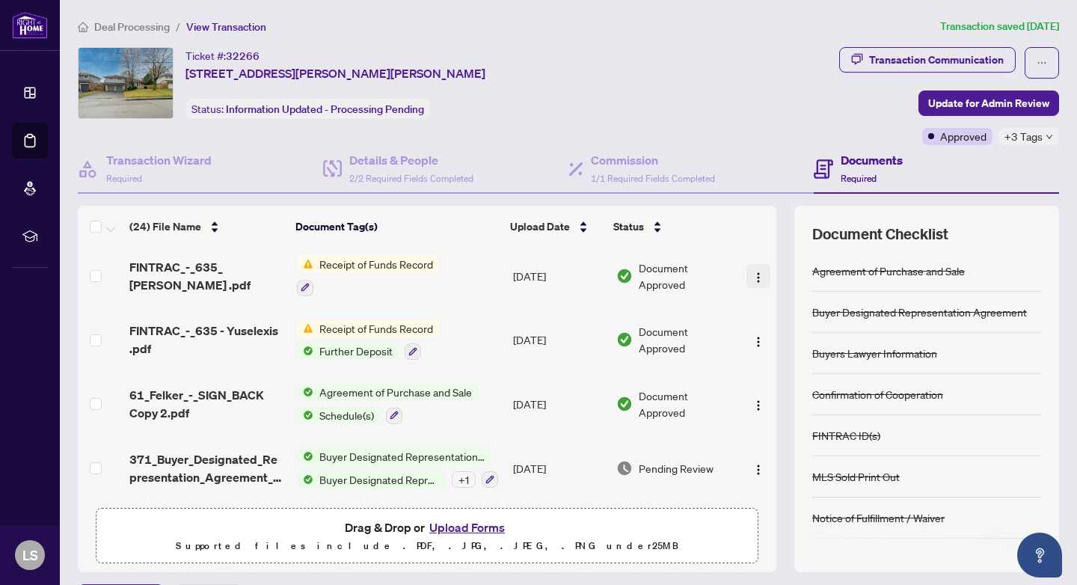
click at [756, 283] on img "button" at bounding box center [758, 277] width 12 height 12
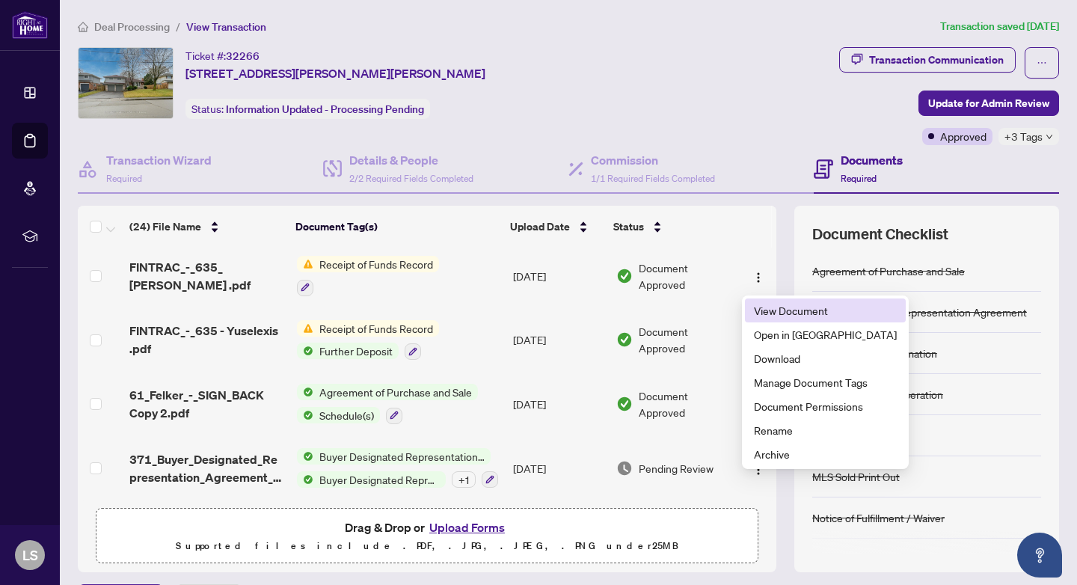
click at [763, 308] on span "View Document" at bounding box center [825, 310] width 143 height 16
